Goal: Information Seeking & Learning: Learn about a topic

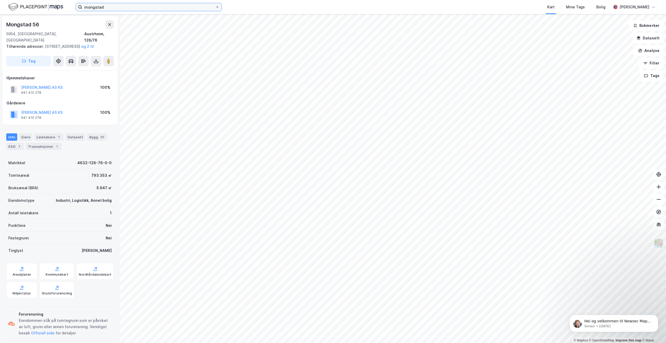
click at [115, 11] on input "mongstad" at bounding box center [148, 7] width 133 height 8
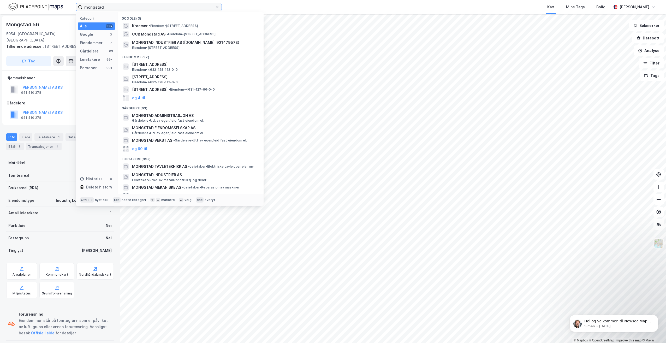
drag, startPoint x: 113, startPoint y: 8, endPoint x: 76, endPoint y: 11, distance: 36.9
click at [76, 11] on label "mongstad" at bounding box center [149, 7] width 146 height 8
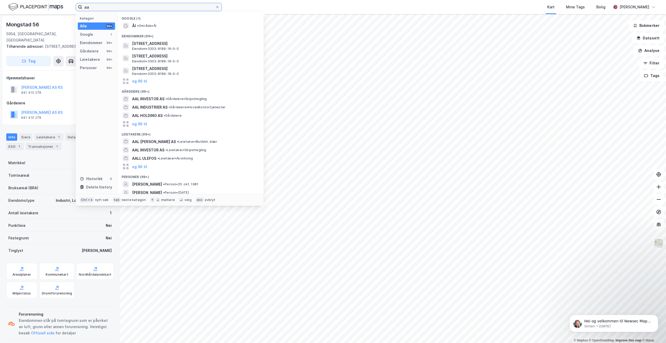
type input "a"
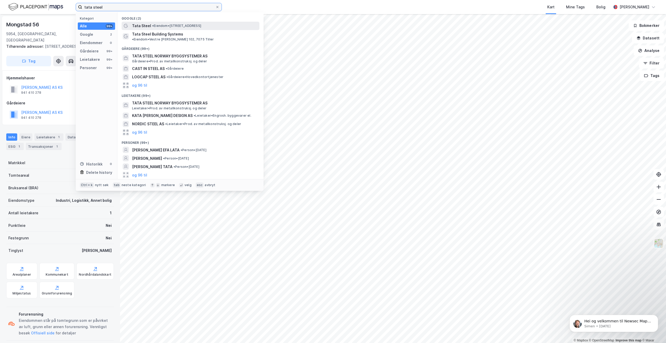
type input "tata steel"
click at [173, 27] on span "• Eiendom • [STREET_ADDRESS]" at bounding box center [176, 26] width 49 height 4
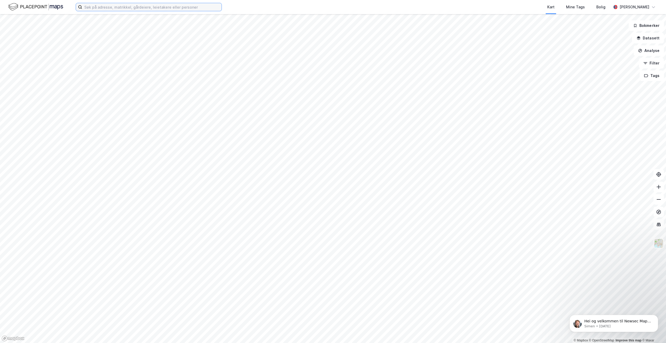
click at [109, 8] on input at bounding box center [151, 7] width 139 height 8
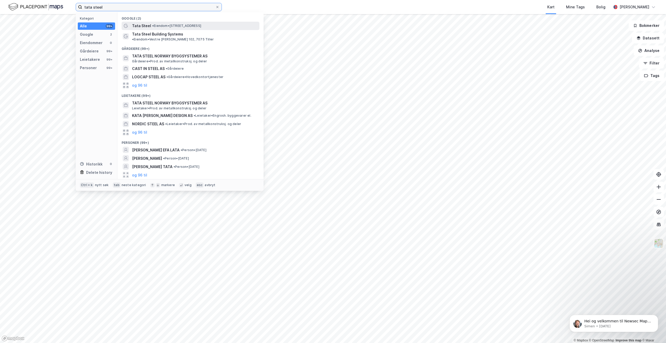
type input "tata steel"
click at [154, 27] on span "• Eiendom • [STREET_ADDRESS]" at bounding box center [176, 26] width 49 height 4
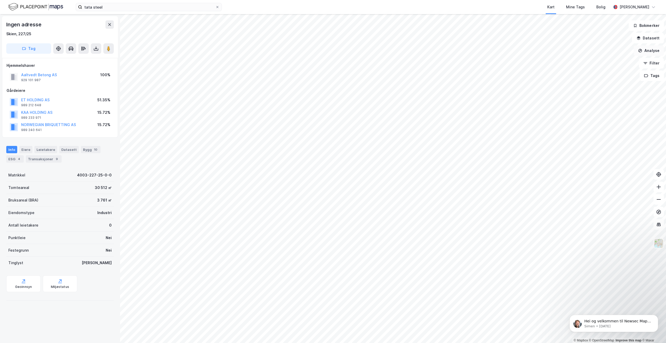
click at [648, 49] on button "Analyse" at bounding box center [648, 50] width 30 height 10
click at [605, 51] on div "Mål avstand" at bounding box center [602, 51] width 45 height 4
click at [437, 334] on button "Lukk" at bounding box center [442, 331] width 24 height 10
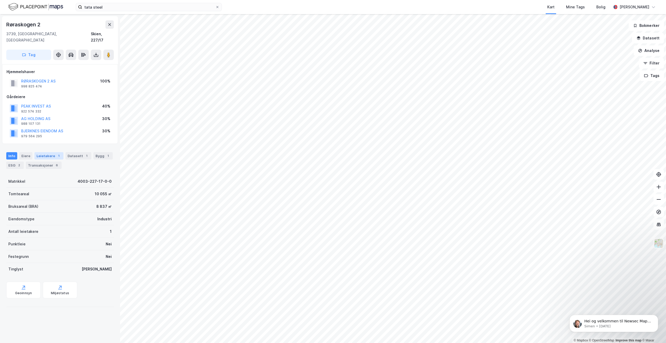
click at [40, 152] on div "Leietakere 1" at bounding box center [48, 155] width 29 height 7
